Goal: Answer question/provide support

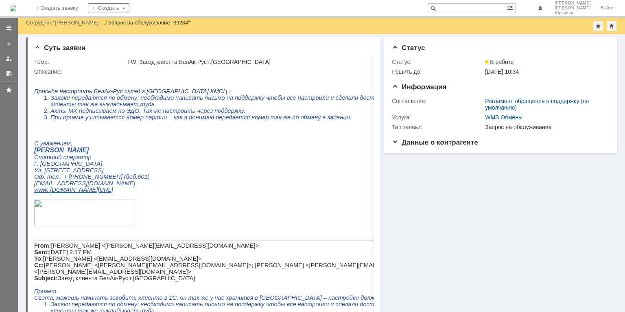
scroll to position [1221, 0]
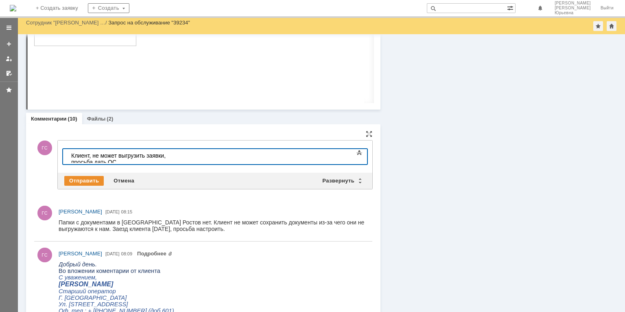
click at [92, 156] on div "Клиент, не может выгрузить заявки, просьба дать ОС." at bounding box center [129, 158] width 116 height 13
drag, startPoint x: 215, startPoint y: 155, endPoint x: 191, endPoint y: 155, distance: 24.4
click at [187, 155] on div "Клиент не может выгрузить заявки, просьба дать ОС." at bounding box center [129, 158] width 116 height 13
click at [187, 156] on div "Клиент не может выгрузить заявки, просьбанастроить обмен" at bounding box center [129, 158] width 116 height 13
click at [187, 159] on div "Клиент не может выгрузить заявки, просьба настроить обмен" at bounding box center [129, 158] width 116 height 13
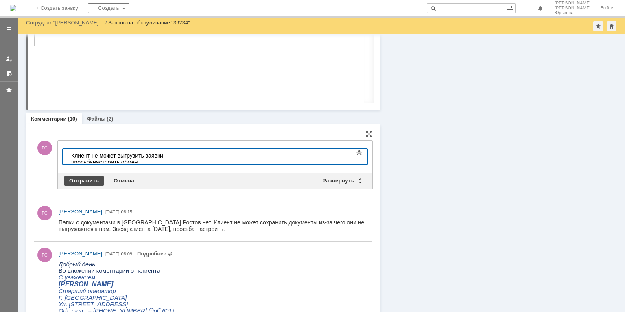
click at [78, 177] on div "Отправить" at bounding box center [83, 181] width 39 height 10
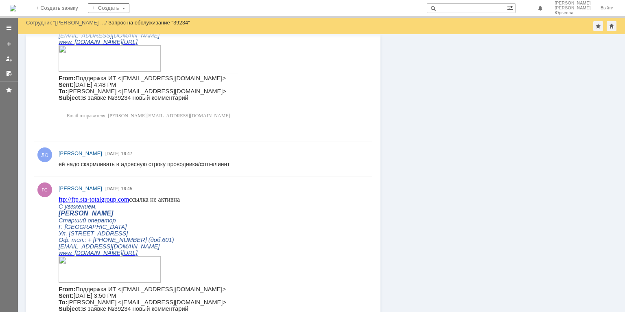
scroll to position [1262, 0]
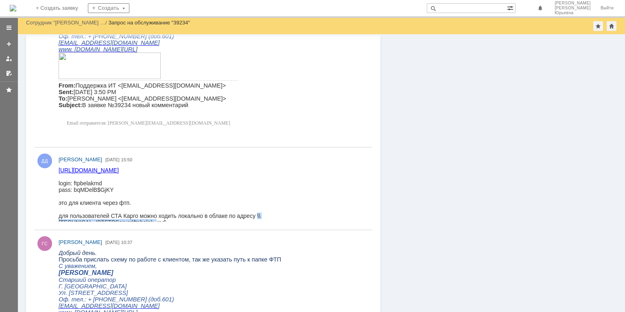
drag, startPoint x: 357, startPoint y: 218, endPoint x: 257, endPoint y: 220, distance: 99.8
click at [257, 220] on html "ftp://ftp.sta-totalgroup.com login: ftpbelakrnd pass: bqMDelB$GjKY это для клие…" at bounding box center [212, 196] width 306 height 59
copy div "\\172.16.7.2\FTPServer\ftpbelak_rnd\"
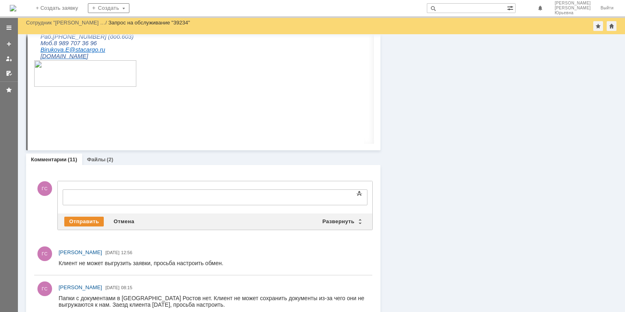
scroll to position [0, 0]
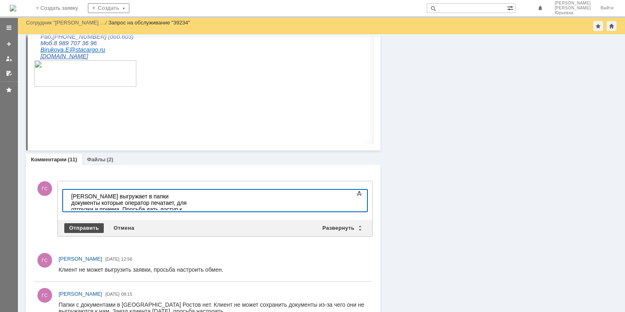
click at [97, 227] on div "Отправить" at bounding box center [83, 228] width 39 height 10
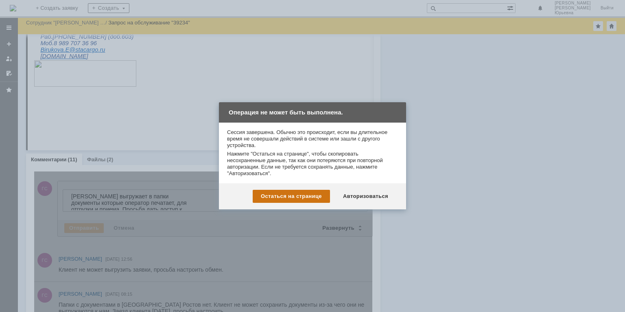
drag, startPoint x: 326, startPoint y: 195, endPoint x: 254, endPoint y: 20, distance: 189.4
click at [326, 195] on div "Остаться на странице" at bounding box center [291, 196] width 77 height 13
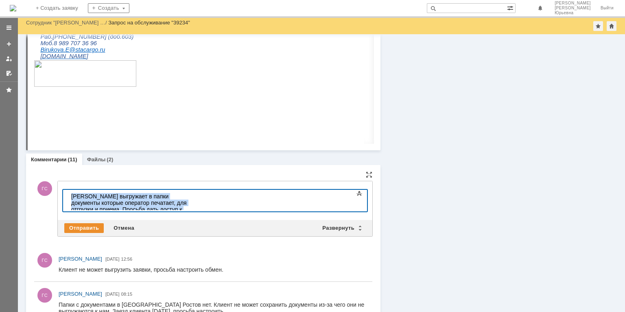
drag, startPoint x: 255, startPoint y: 207, endPoint x: 63, endPoint y: 181, distance: 193.5
click at [68, 190] on html "Клиент выгружает в папки документы которые оператор печатает, для отгрузки и пр…" at bounding box center [129, 209] width 122 height 39
copy div "Клиент выгружает в папки документы которые оператор печатает, для отгрузки и пр…"
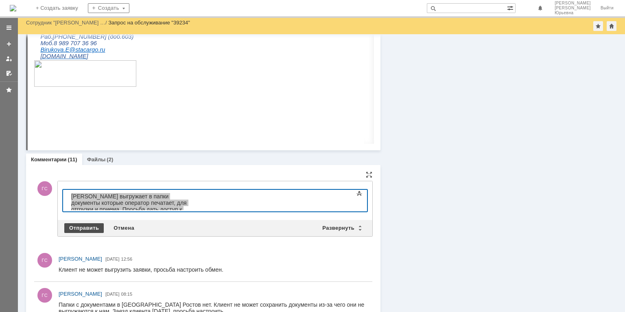
click at [93, 224] on div "Отправить" at bounding box center [83, 228] width 39 height 10
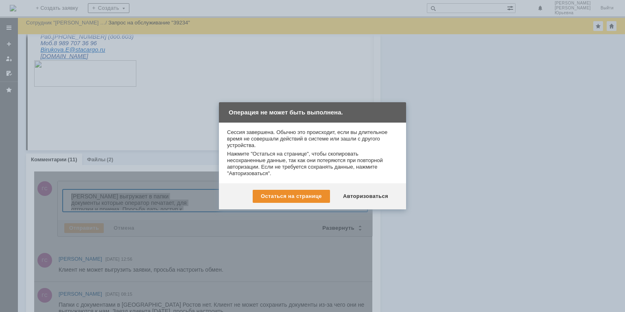
click at [372, 193] on div "Авторизоваться" at bounding box center [365, 196] width 61 height 13
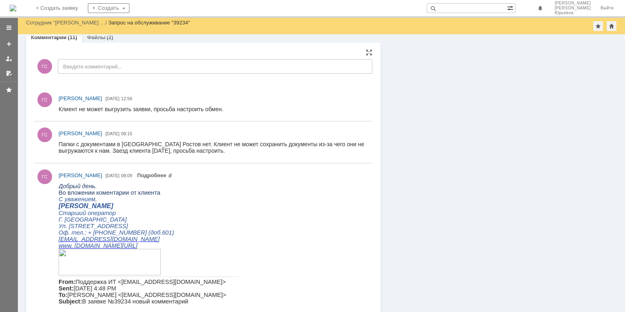
scroll to position [814, 0]
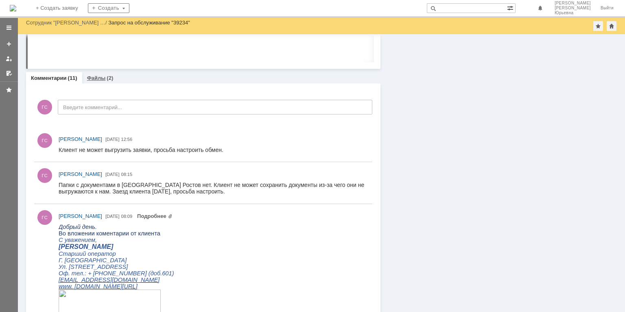
click at [102, 77] on link "Файлы" at bounding box center [96, 78] width 19 height 6
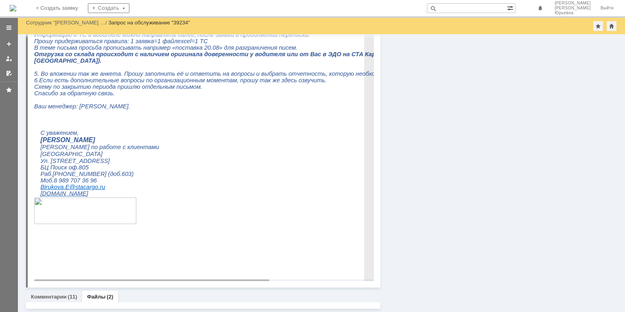
scroll to position [693, 0]
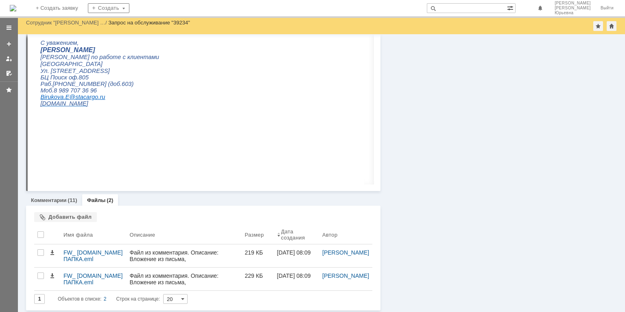
scroll to position [693, 0]
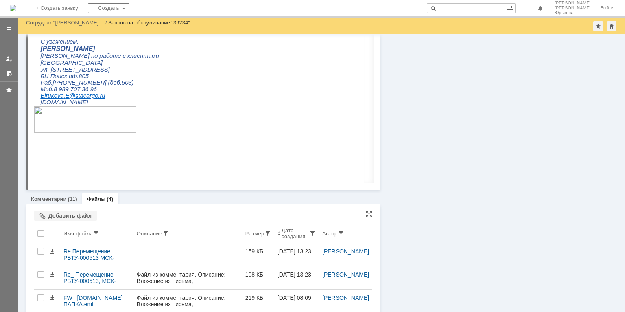
scroll to position [739, 0]
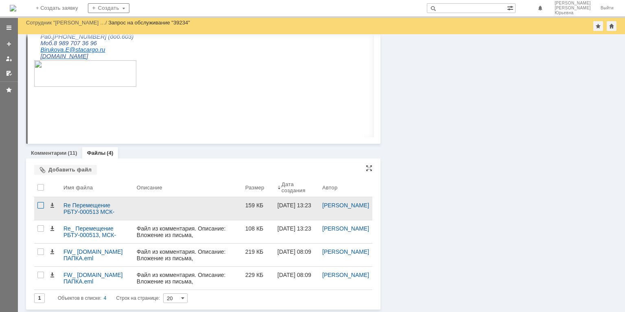
click at [37, 205] on div at bounding box center [40, 205] width 7 height 7
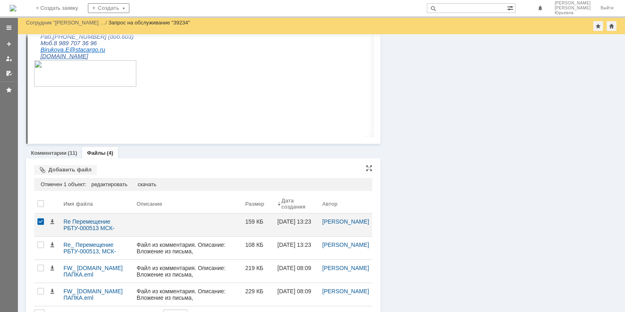
scroll to position [756, 0]
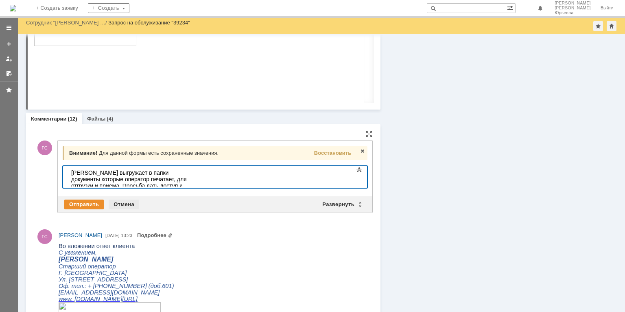
click at [130, 204] on div "Отмена" at bounding box center [124, 204] width 31 height 10
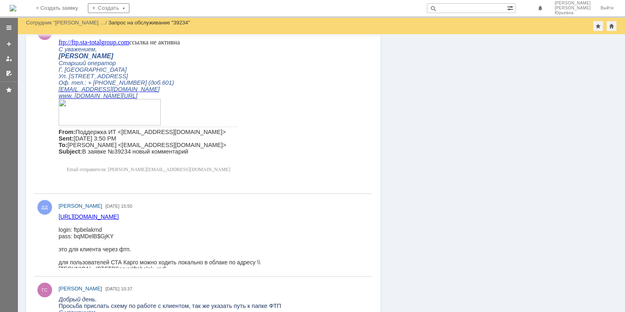
scroll to position [1465, 0]
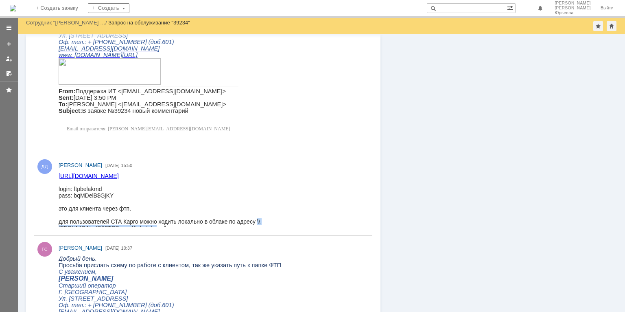
drag, startPoint x: 358, startPoint y: 224, endPoint x: 257, endPoint y: 225, distance: 101.0
click at [257, 225] on html "[URL][DOMAIN_NAME] login: ftpbelakrnd pass: bqMDelB$GjKY это для клиента через …" at bounding box center [212, 202] width 306 height 59
copy div "\\[TECHNICAL_ID]\FTPServer\ftpbelak_rnd\"
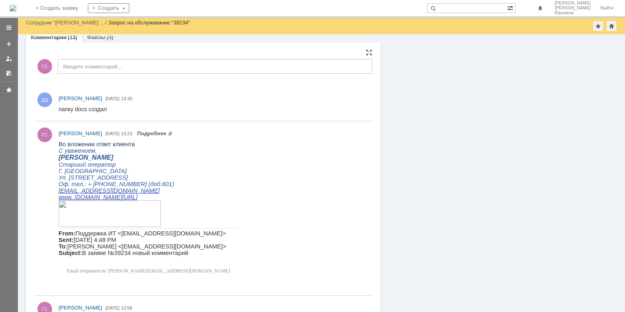
scroll to position [733, 0]
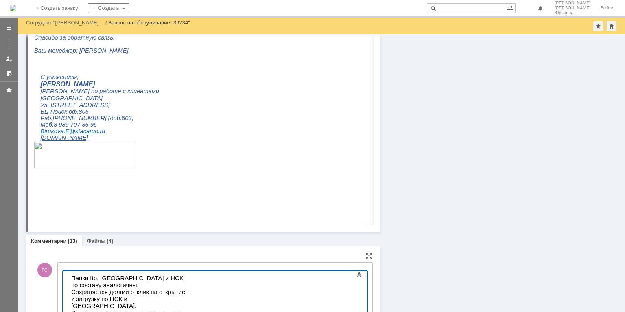
scroll to position [773, 0]
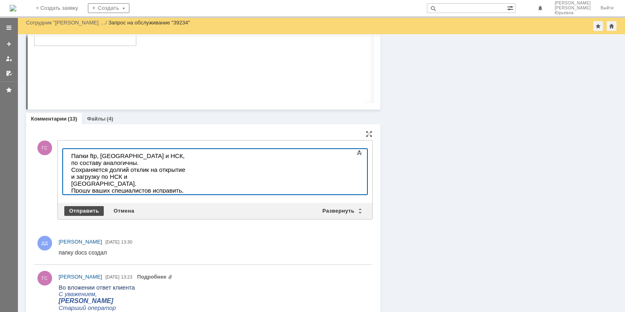
click at [87, 210] on div "Отправить" at bounding box center [83, 211] width 39 height 10
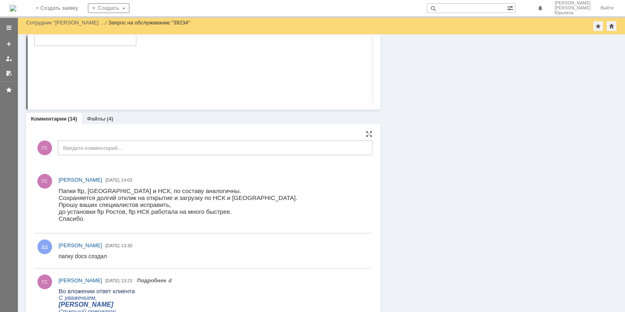
scroll to position [0, 0]
click at [89, 248] on span "[PERSON_NAME]" at bounding box center [81, 245] width 44 height 6
